Goal: Task Accomplishment & Management: Manage account settings

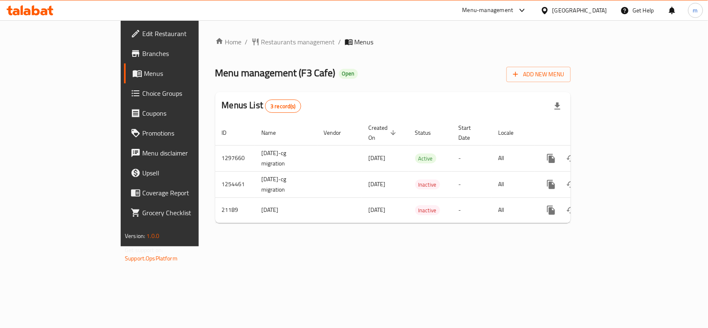
click at [142, 93] on span "Choice Groups" at bounding box center [187, 93] width 90 height 10
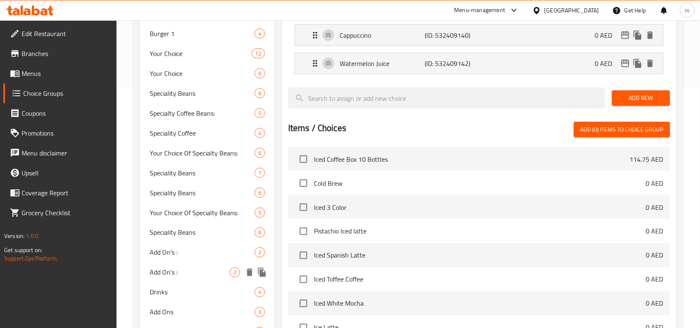
scroll to position [240, 0]
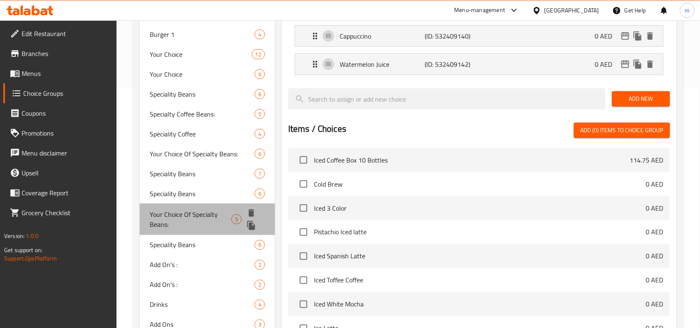
click at [223, 212] on span "Your Choice Of Specialty Beans:" at bounding box center [191, 220] width 82 height 20
type input "Your Choice Of Specialty Beans:"
type input "إختيارك من حبوب التخصص:"
type input "0"
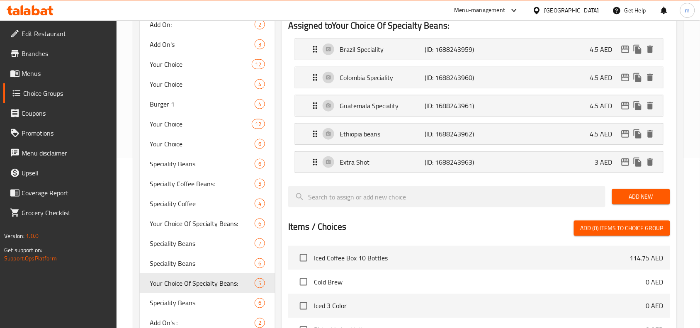
scroll to position [188, 0]
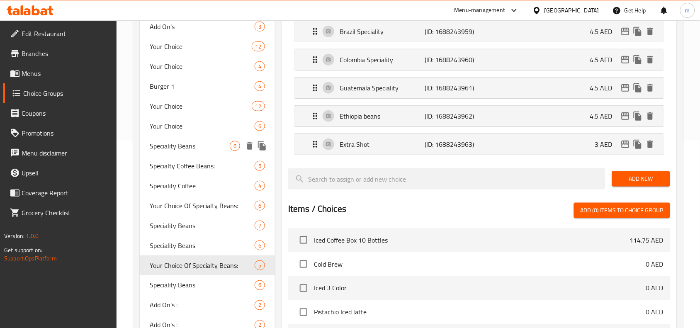
click at [263, 149] on icon "duplicate" at bounding box center [262, 145] width 8 height 9
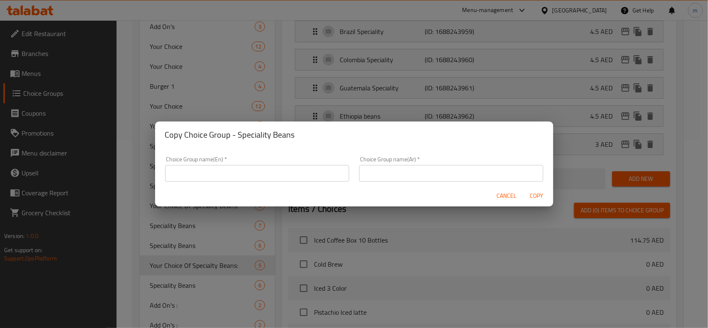
click at [115, 123] on div "Copy Choice Group - Speciality Beans Choice Group name(En)   * Choice Group nam…" at bounding box center [354, 164] width 708 height 328
click at [503, 198] on span "Cancel" at bounding box center [507, 196] width 20 height 10
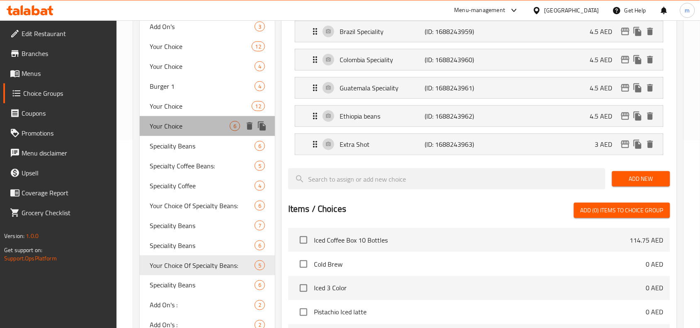
click at [175, 128] on span "Your Choice" at bounding box center [190, 126] width 80 height 10
type input "Your Choice"
type input "اختيارك"
type input "3"
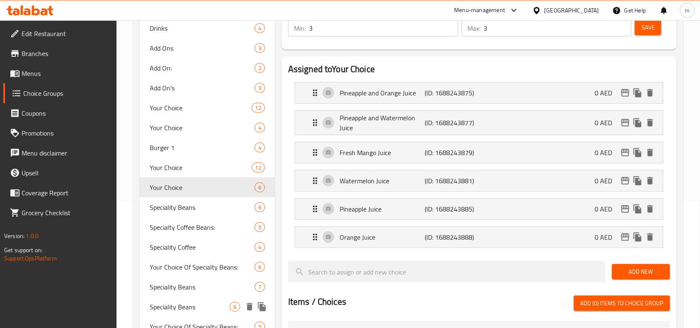
scroll to position [136, 0]
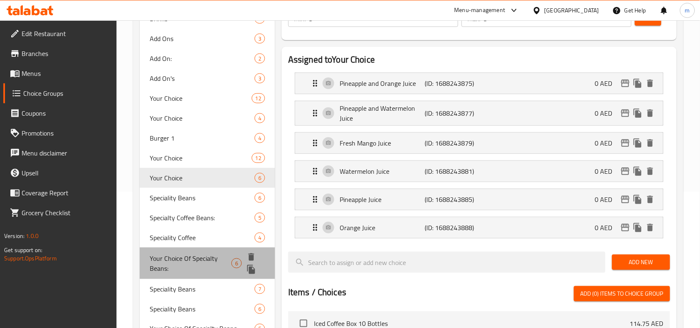
click at [185, 257] on span "Your Choice Of Specialty Beans:" at bounding box center [191, 264] width 82 height 20
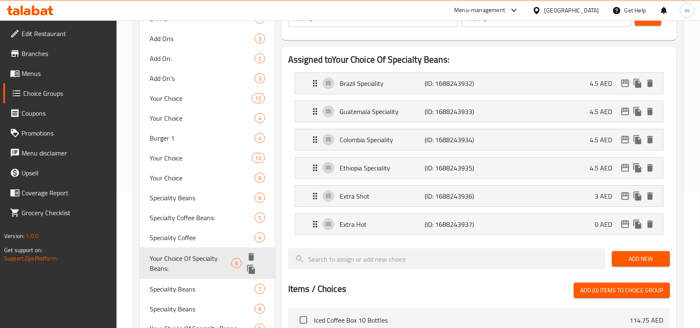
type input "Your Choice Of Specialty Beans:"
type input "إختيارك منحبوب التخصص:"
type input "0"
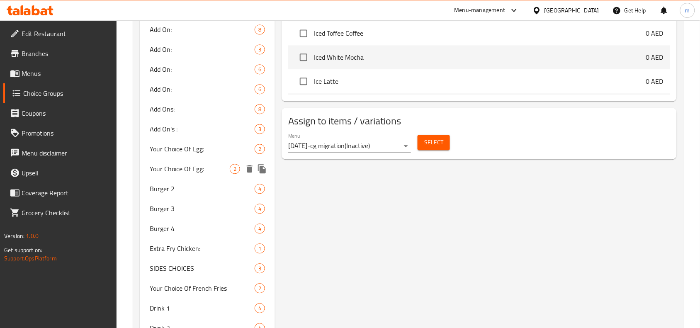
scroll to position [551, 0]
